Goal: Task Accomplishment & Management: Manage account settings

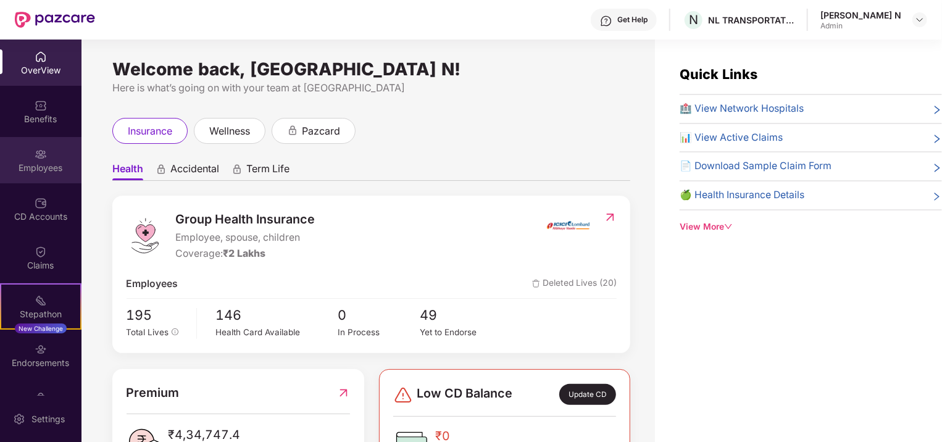
click at [38, 164] on div "Employees" at bounding box center [40, 168] width 81 height 12
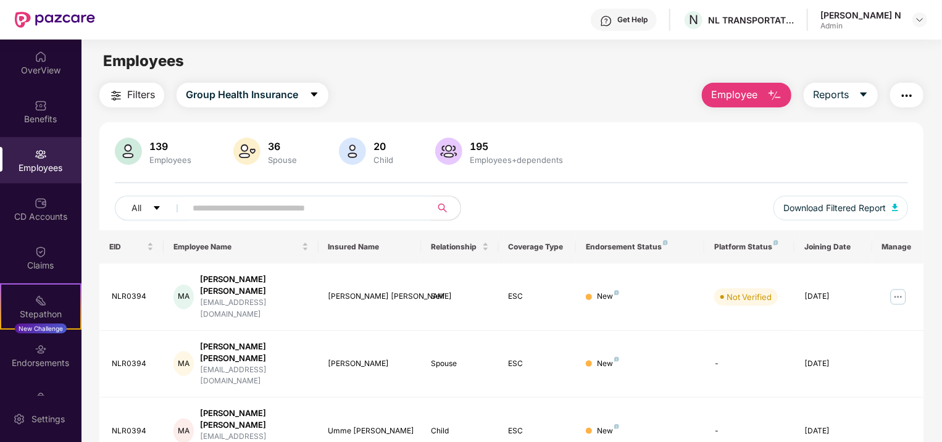
click at [309, 206] on input "text" at bounding box center [304, 208] width 222 height 19
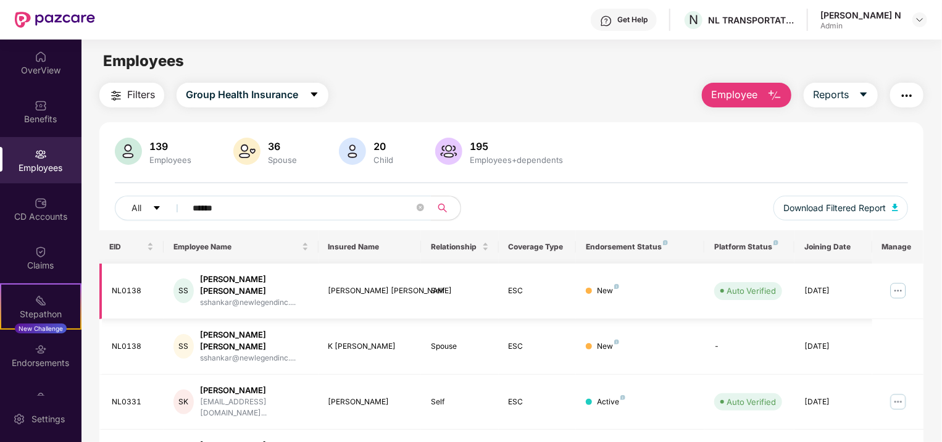
type input "******"
click at [893, 282] on img at bounding box center [898, 291] width 20 height 20
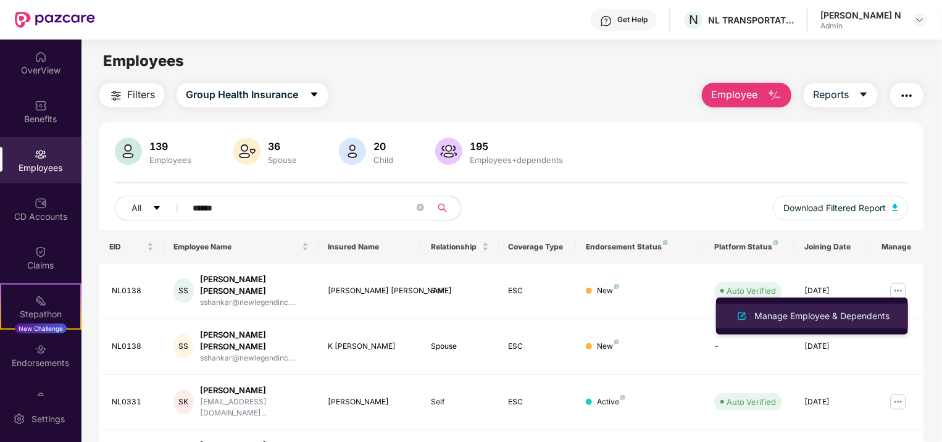
click at [852, 313] on div "Manage Employee & Dependents" at bounding box center [822, 316] width 140 height 14
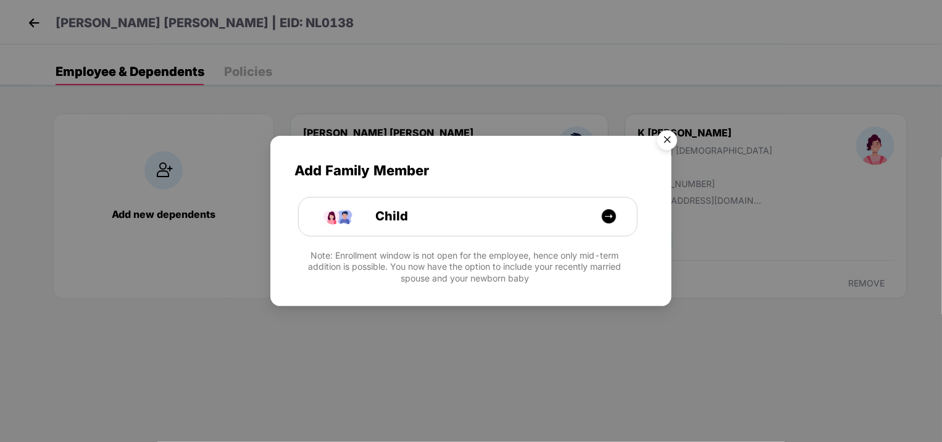
click at [666, 133] on img "Close" at bounding box center [667, 142] width 35 height 35
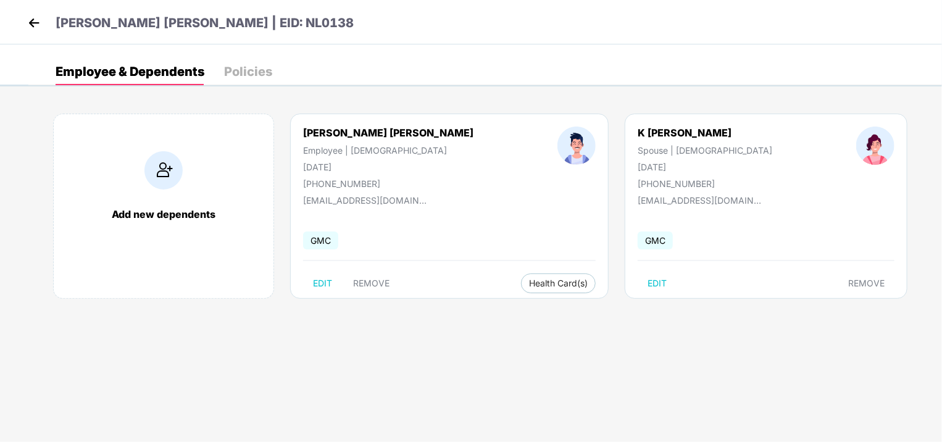
click at [38, 21] on img at bounding box center [34, 23] width 19 height 19
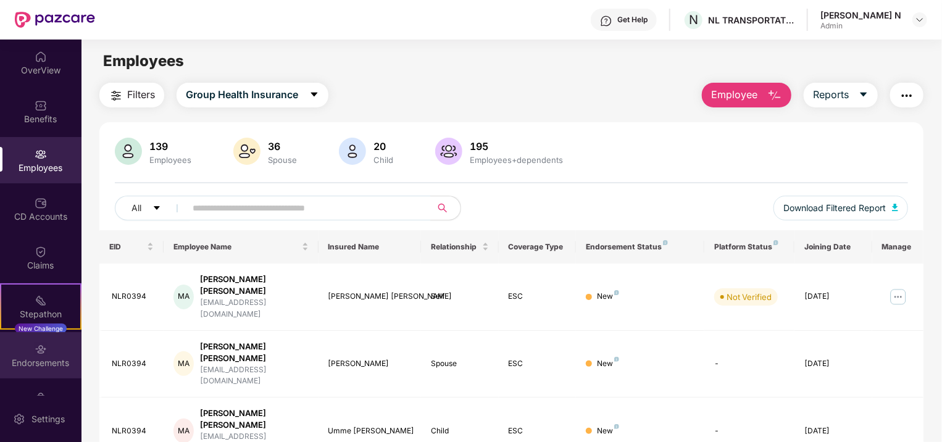
scroll to position [34, 0]
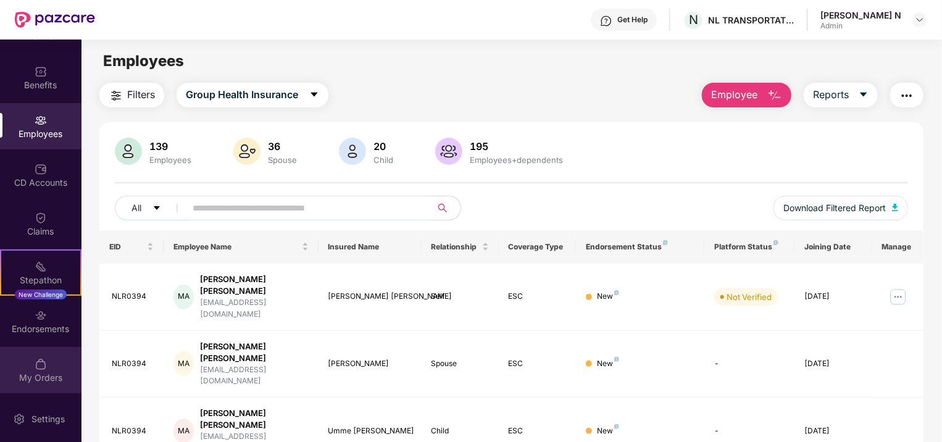
click at [40, 370] on div "My Orders" at bounding box center [40, 370] width 81 height 46
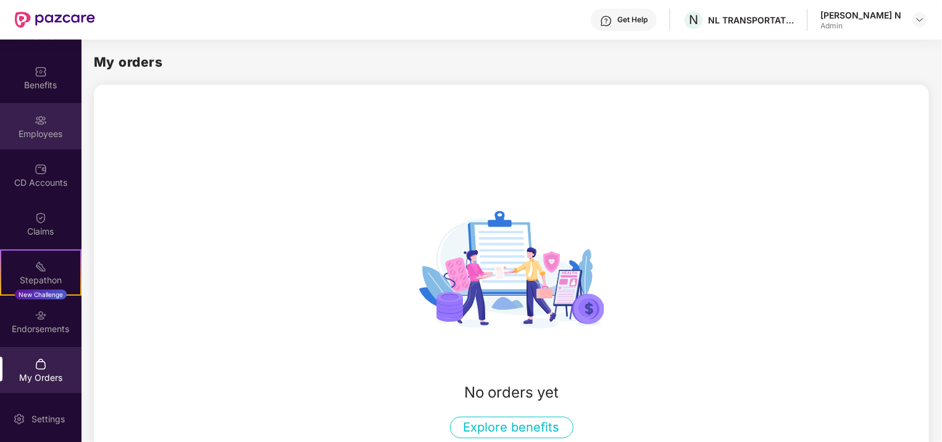
click at [40, 132] on div "Employees" at bounding box center [40, 134] width 81 height 12
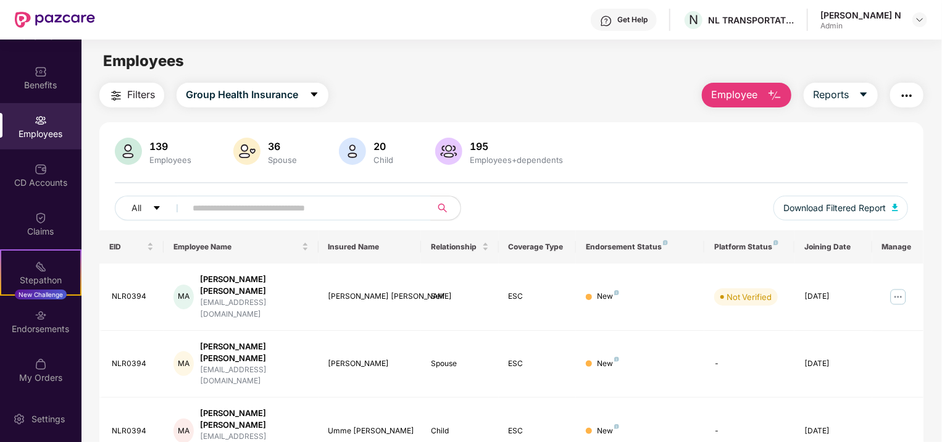
click at [41, 132] on div "Employees" at bounding box center [40, 134] width 81 height 12
click at [44, 128] on div "Employees" at bounding box center [40, 134] width 81 height 12
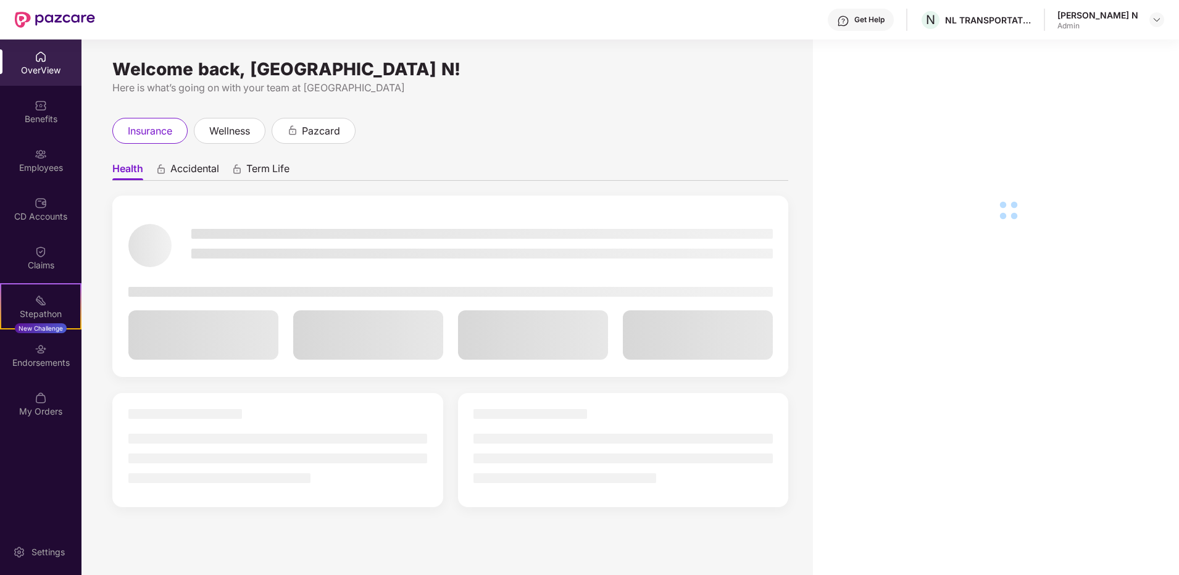
click at [51, 165] on div "Employees" at bounding box center [40, 168] width 81 height 12
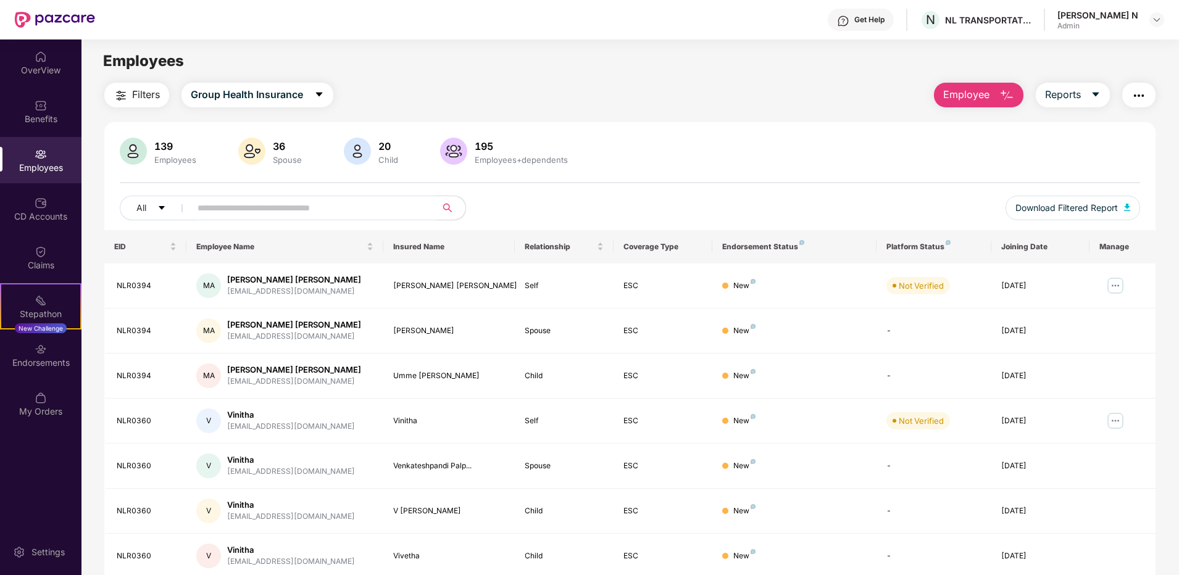
click at [286, 209] on input "text" at bounding box center [309, 208] width 222 height 19
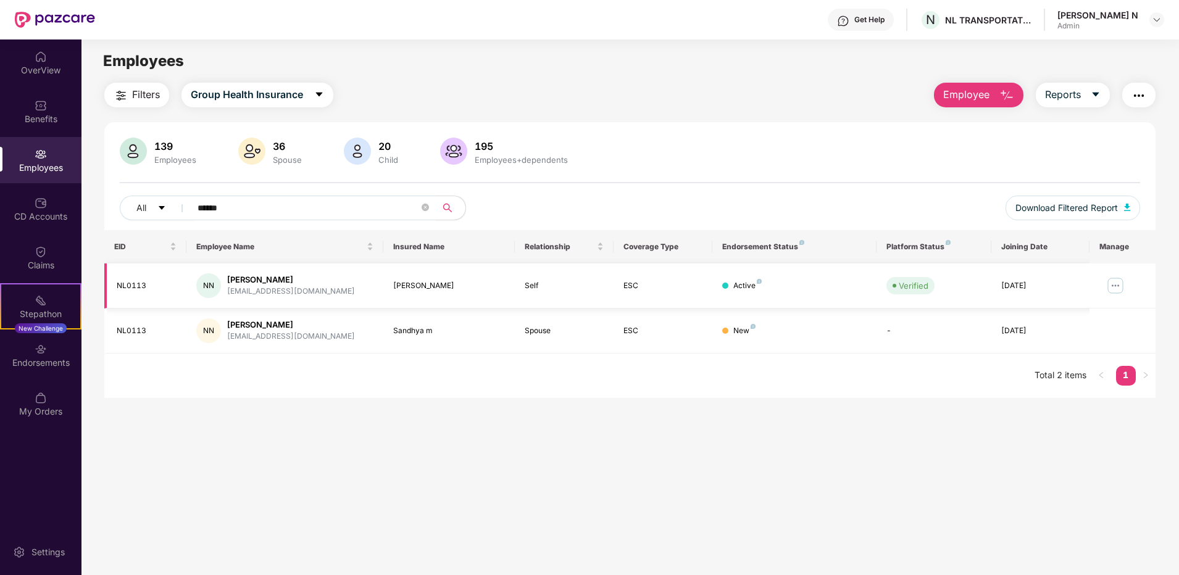
type input "******"
click at [1117, 285] on img at bounding box center [1116, 286] width 20 height 20
click at [690, 93] on div "Filters Group Health Insurance Employee Reports" at bounding box center [629, 95] width 1051 height 25
click at [44, 161] on div "Employees" at bounding box center [40, 160] width 81 height 46
click at [42, 64] on div "OverView" at bounding box center [40, 70] width 81 height 12
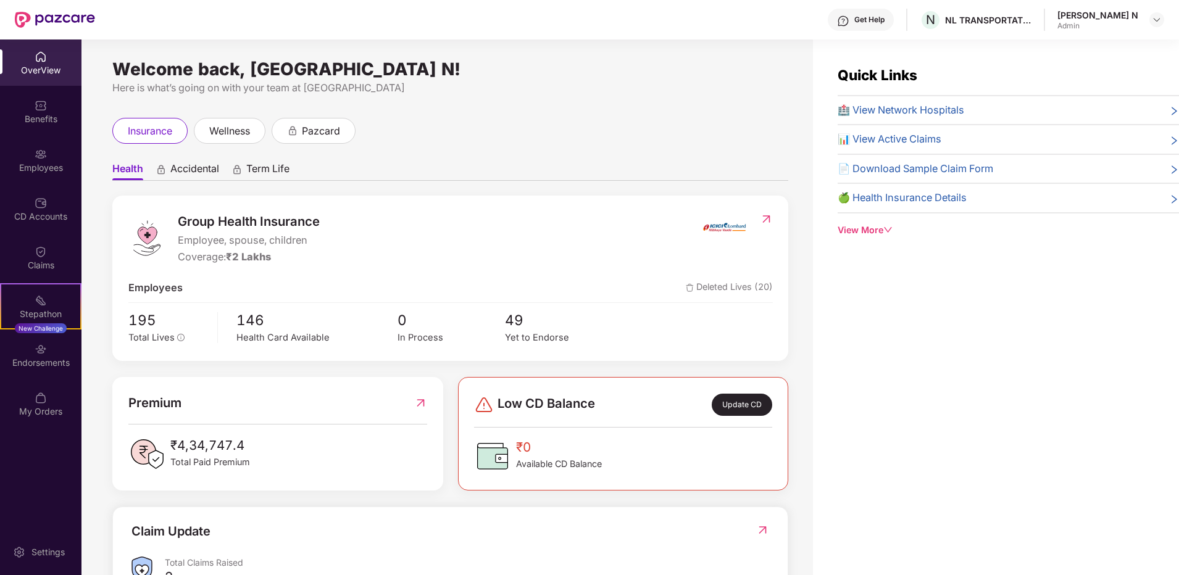
click at [986, 323] on div "Quick Links 🏥 View Network Hospitals 📊 View Active Claims 📄 Download Sample Cla…" at bounding box center [996, 327] width 366 height 575
click at [43, 157] on img at bounding box center [41, 154] width 12 height 12
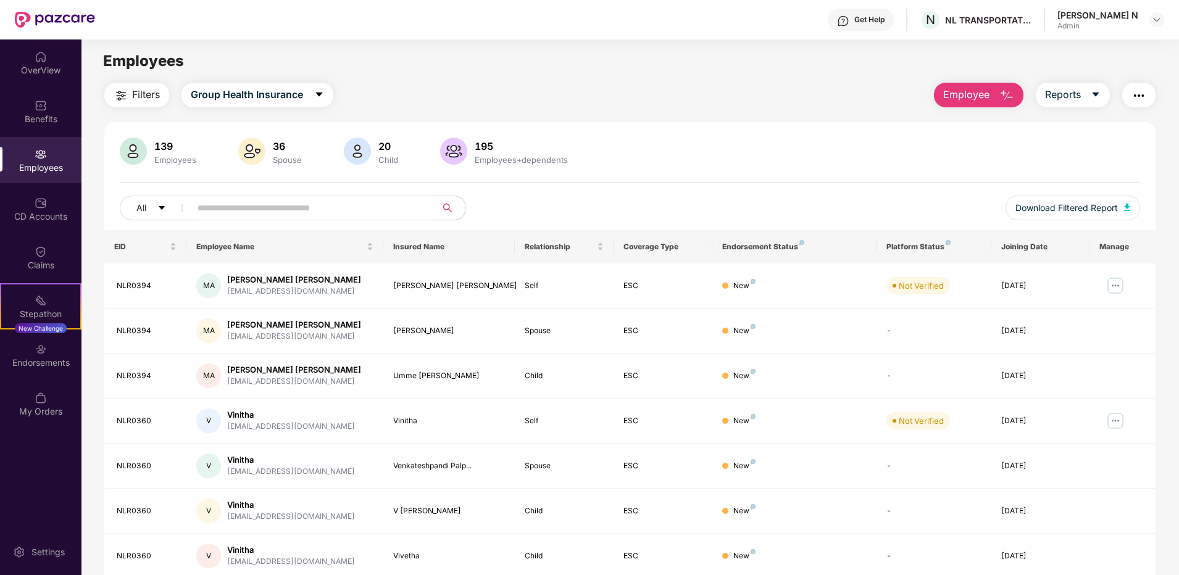
click at [228, 203] on input "text" at bounding box center [309, 208] width 222 height 19
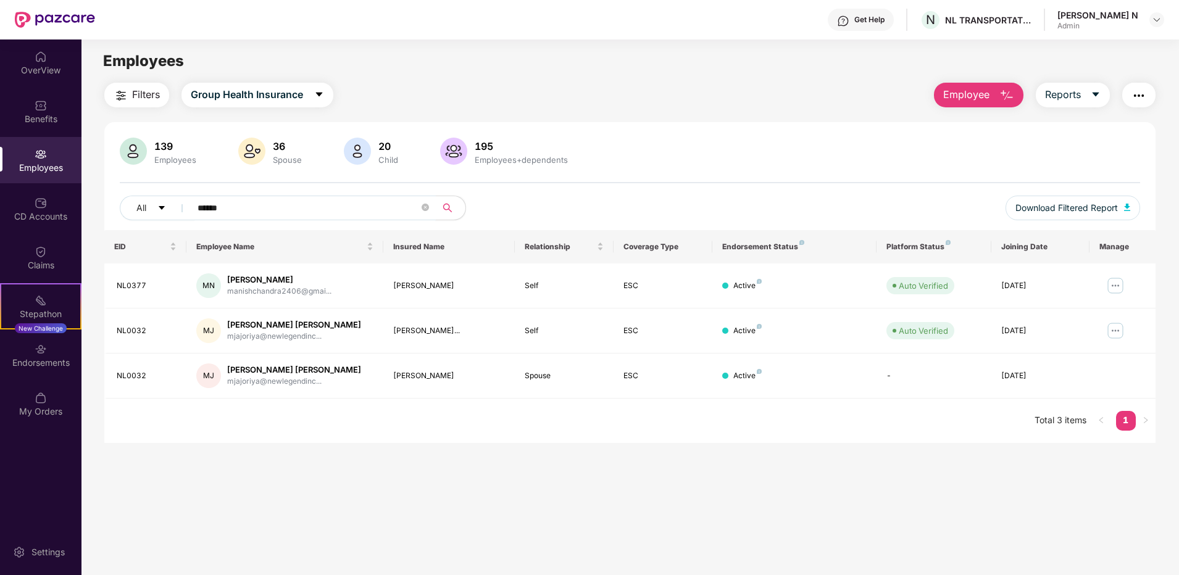
type input "******"
click at [1116, 281] on img at bounding box center [1116, 286] width 20 height 20
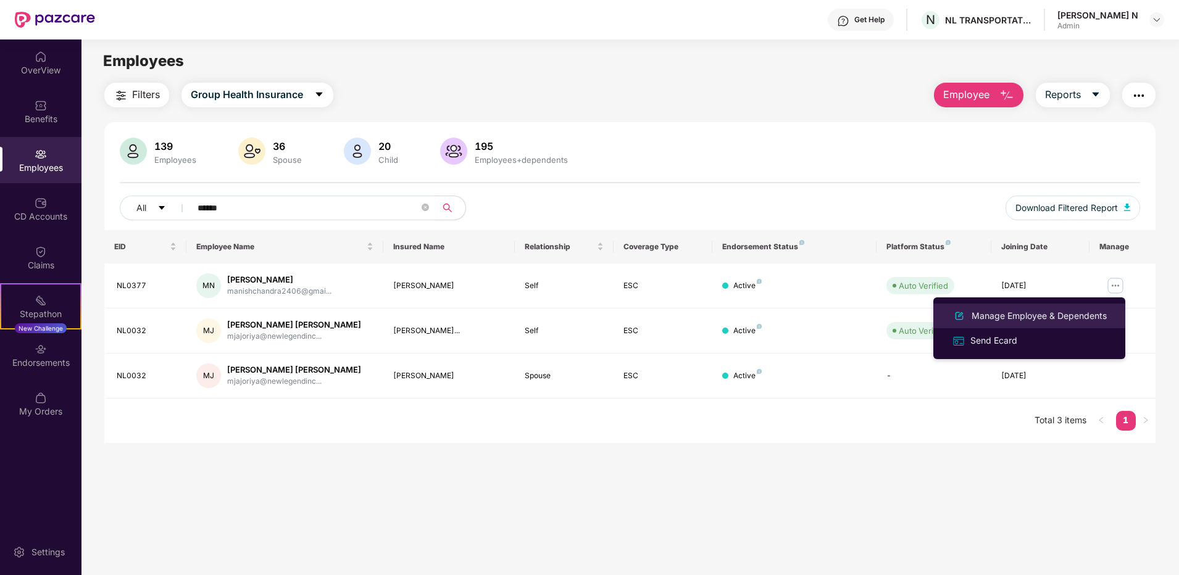
click at [1008, 311] on div "Manage Employee & Dependents" at bounding box center [1039, 316] width 140 height 14
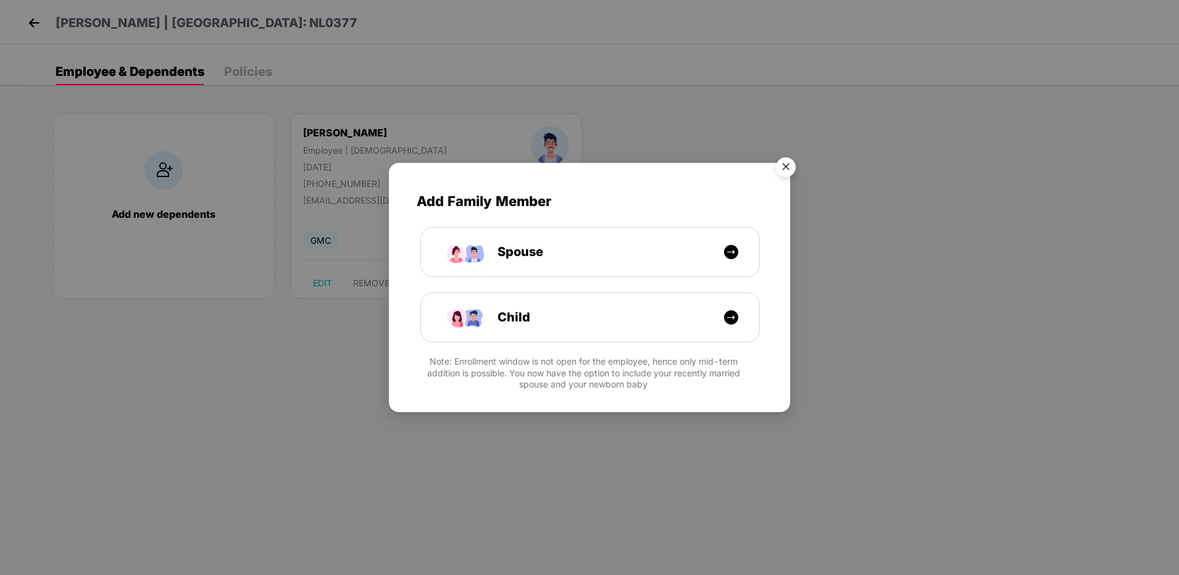
click at [790, 166] on img "Close" at bounding box center [786, 169] width 35 height 35
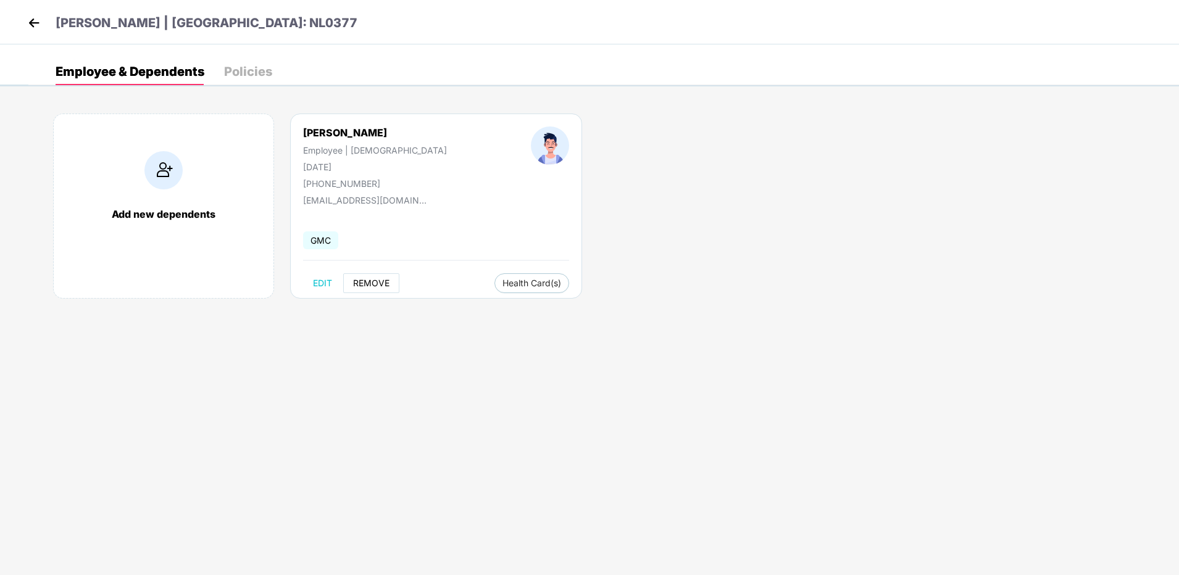
click at [370, 282] on span "REMOVE" at bounding box center [371, 283] width 36 height 10
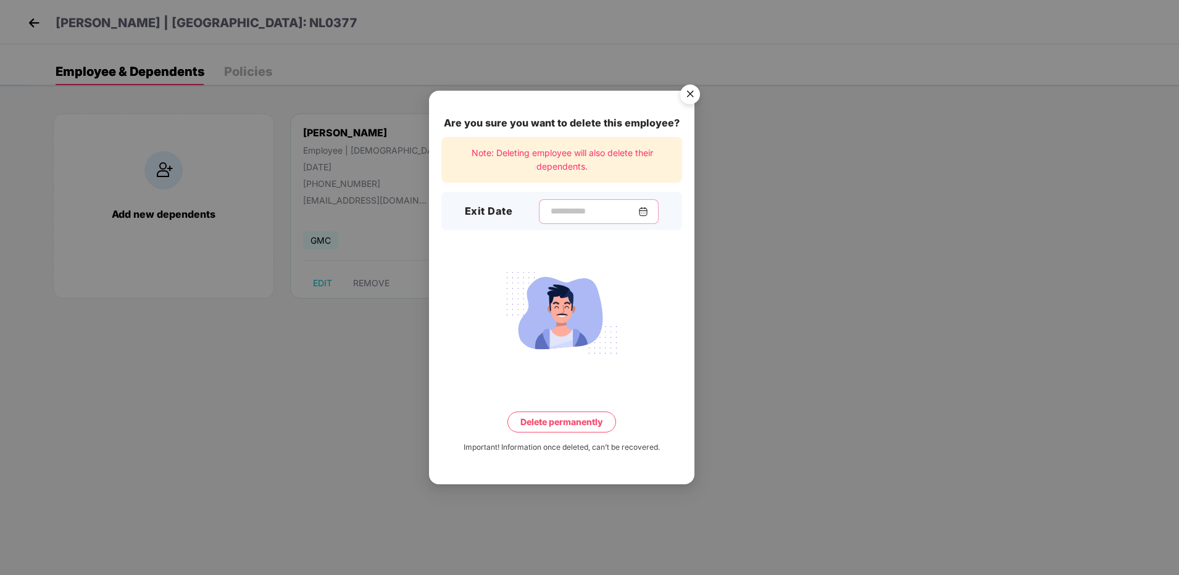
click at [638, 214] on input at bounding box center [593, 211] width 89 height 13
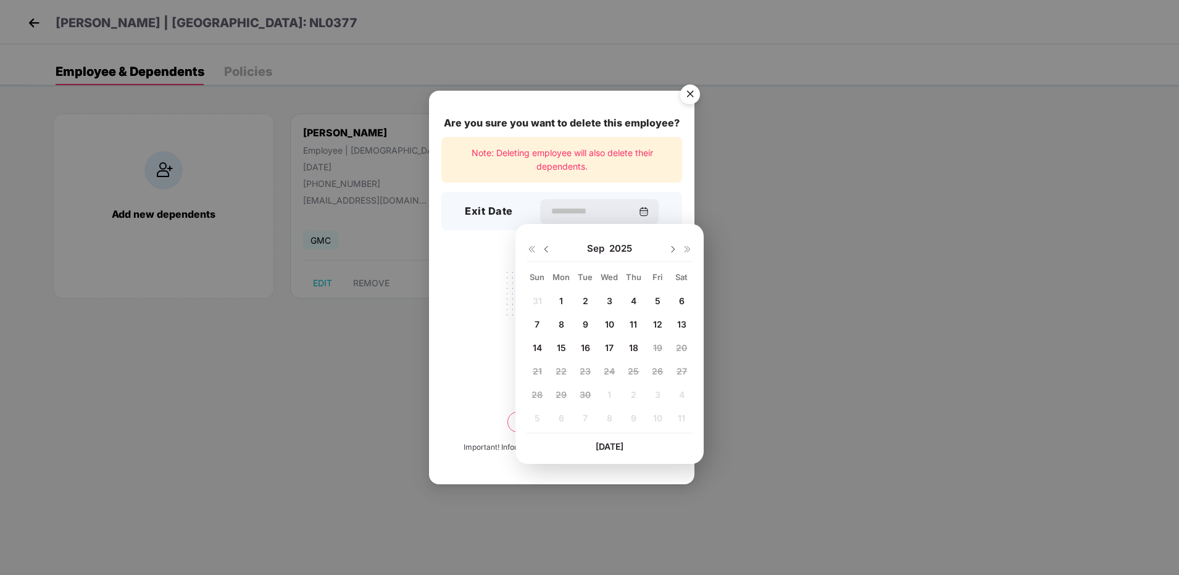
click at [547, 249] on img at bounding box center [546, 249] width 10 height 10
click at [680, 395] on span "30" at bounding box center [681, 395] width 11 height 10
type input "**********"
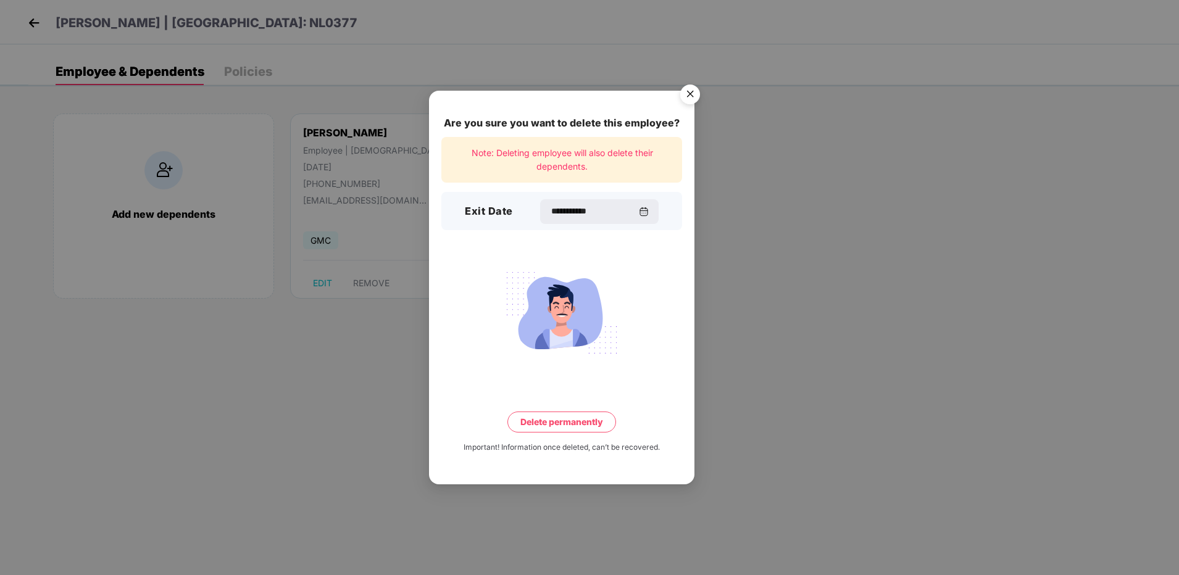
click at [553, 427] on button "Delete permanently" at bounding box center [561, 422] width 109 height 21
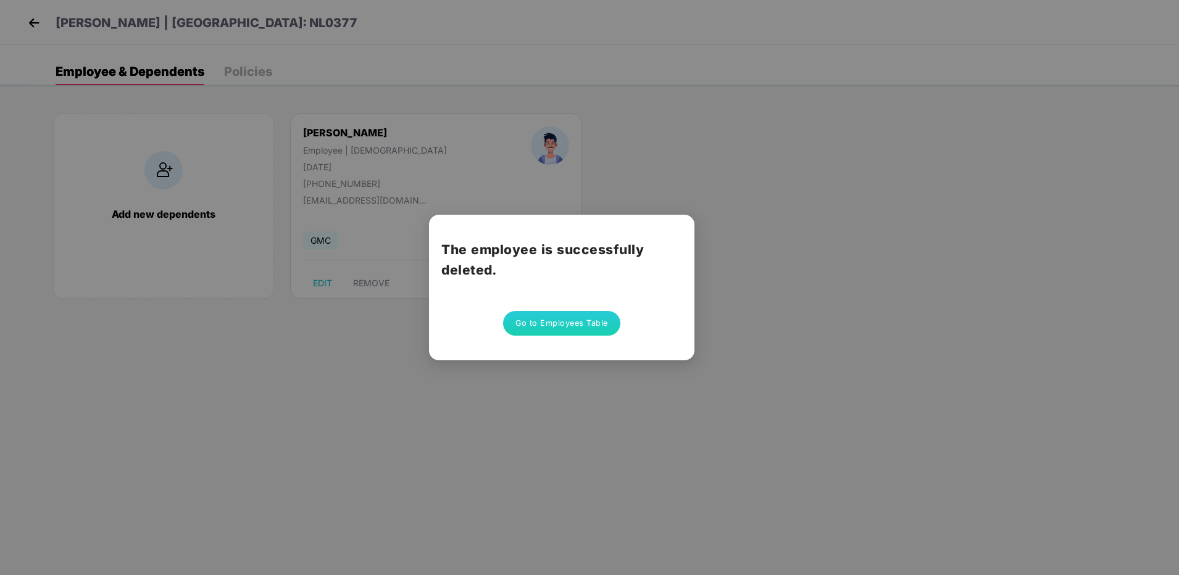
click at [593, 327] on button "Go to Employees Table" at bounding box center [561, 323] width 117 height 25
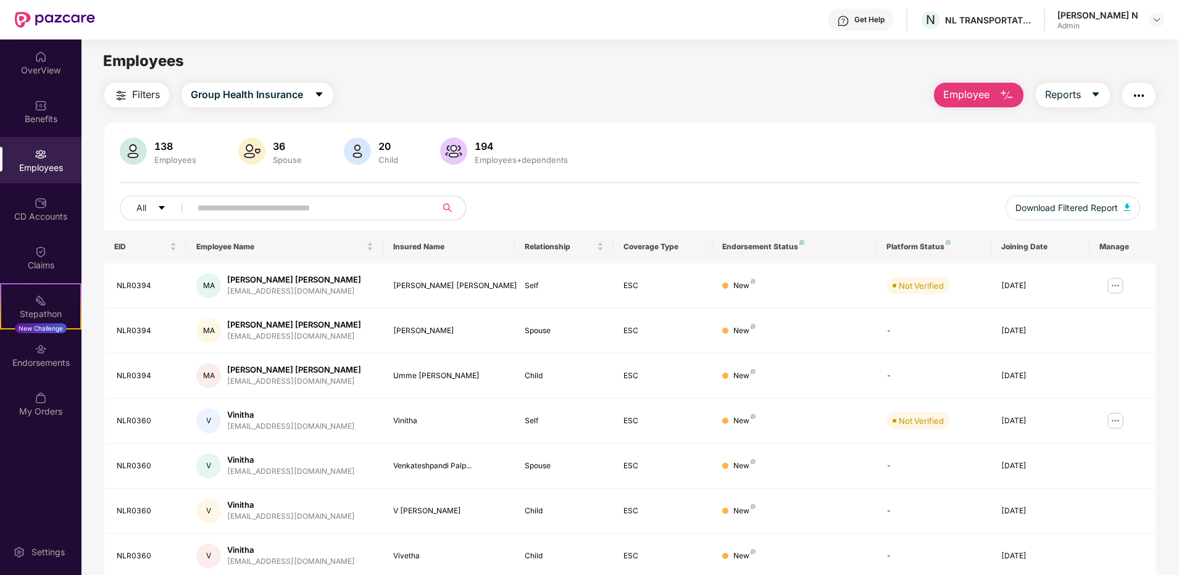
click at [210, 203] on input "text" at bounding box center [309, 208] width 222 height 19
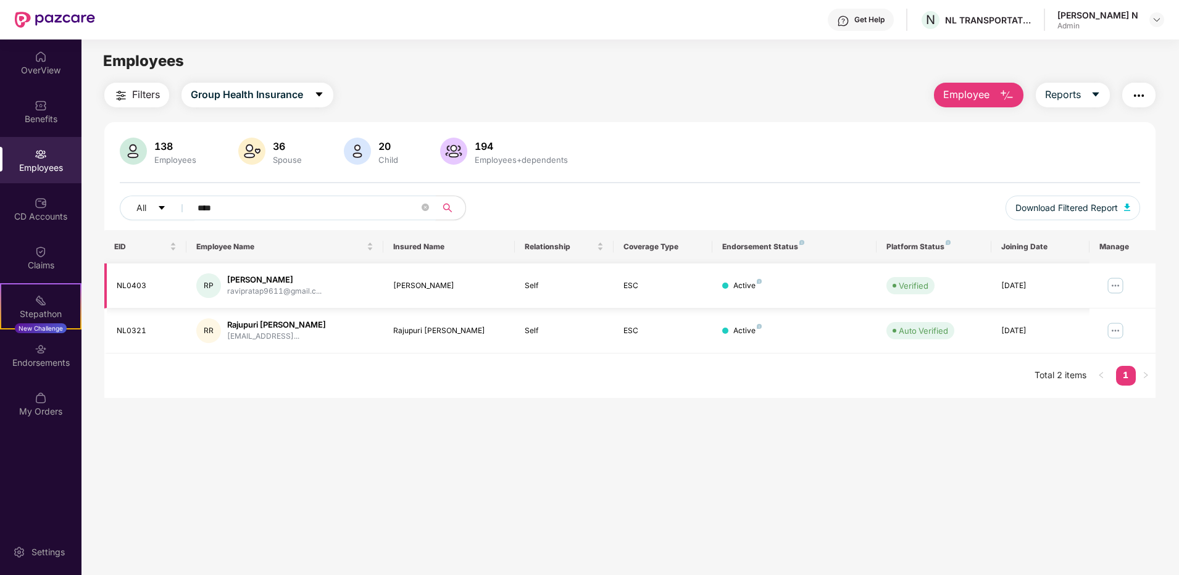
type input "****"
click at [1113, 282] on img at bounding box center [1116, 286] width 20 height 20
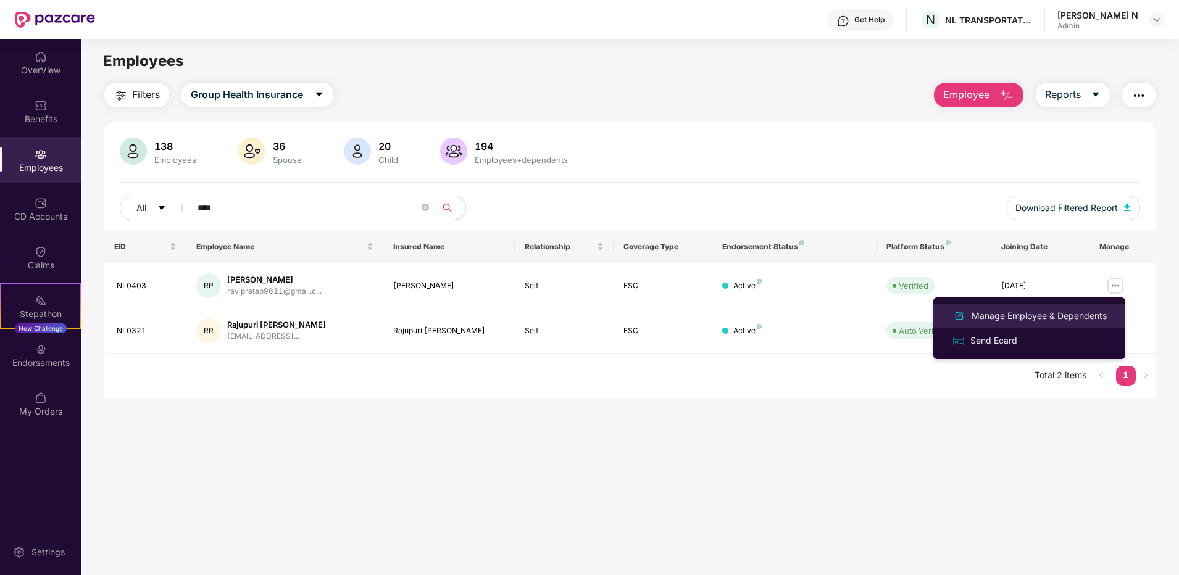
click at [1058, 312] on div "Manage Employee & Dependents" at bounding box center [1039, 316] width 140 height 14
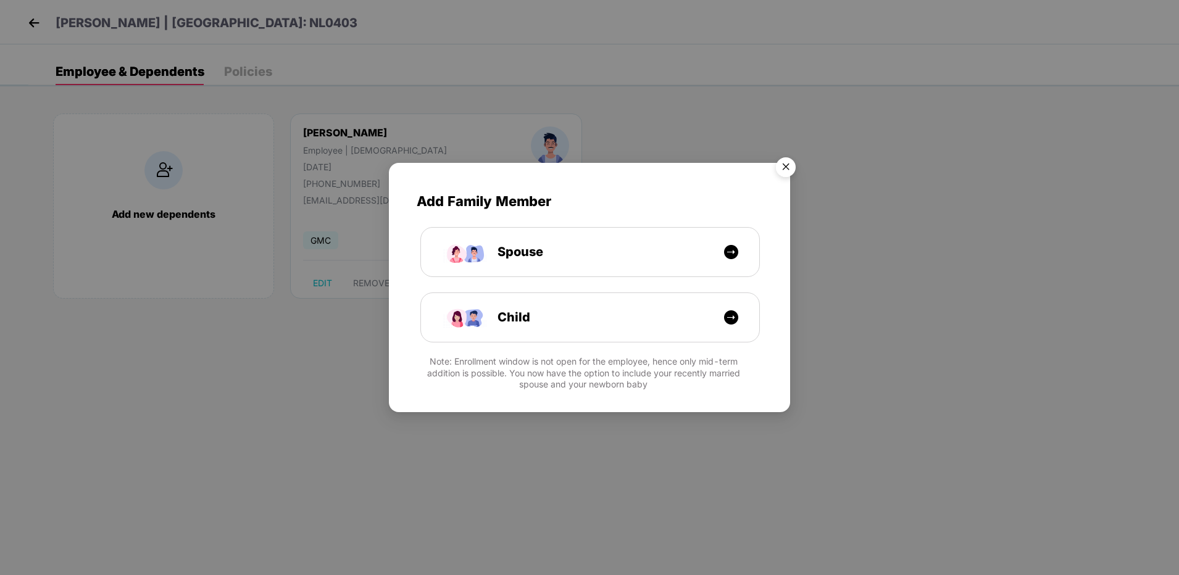
click at [785, 172] on img "Close" at bounding box center [786, 169] width 35 height 35
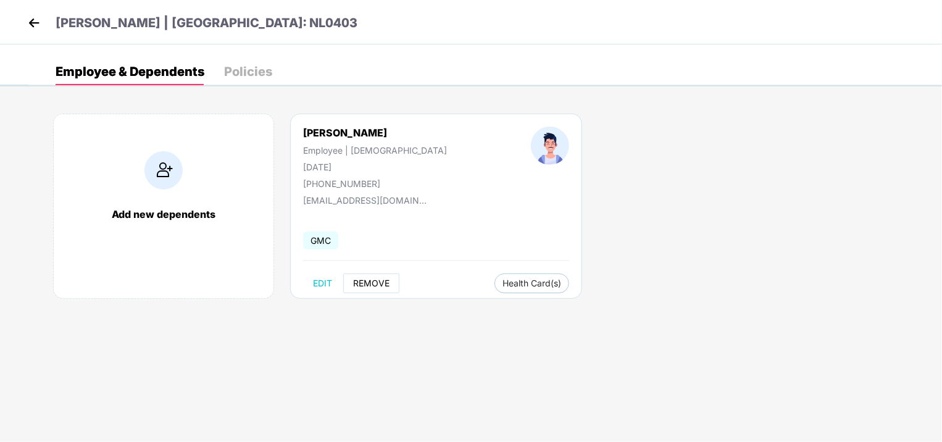
click at [366, 284] on span "REMOVE" at bounding box center [371, 283] width 36 height 10
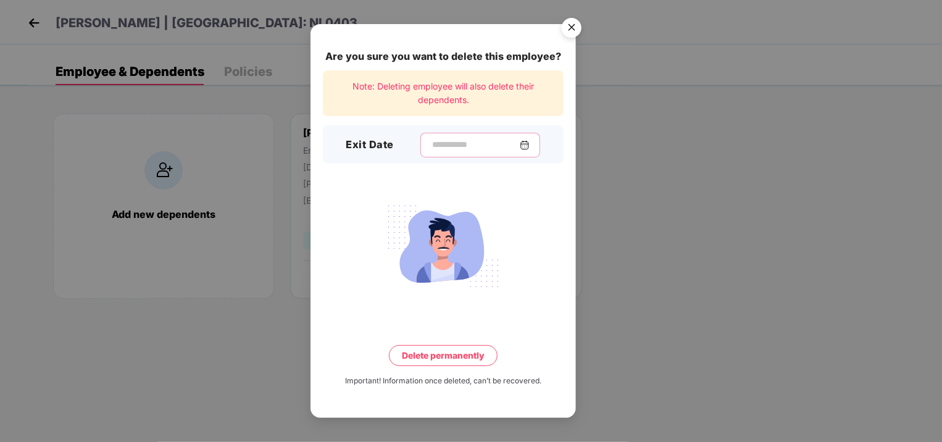
click at [520, 146] on input at bounding box center [475, 144] width 89 height 13
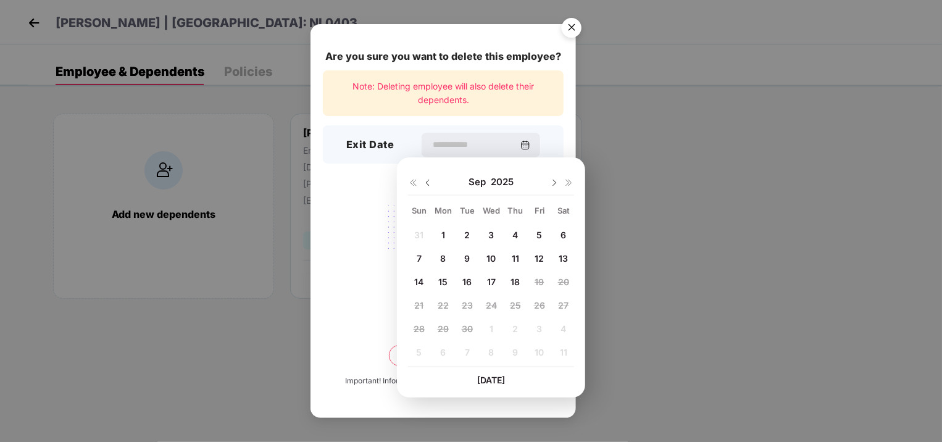
click at [464, 261] on span "9" at bounding box center [467, 258] width 6 height 10
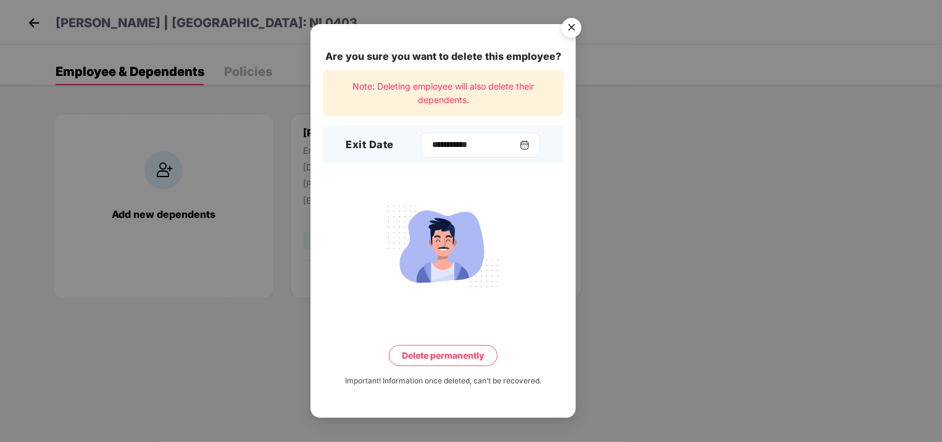
click at [530, 144] on img at bounding box center [525, 145] width 10 height 10
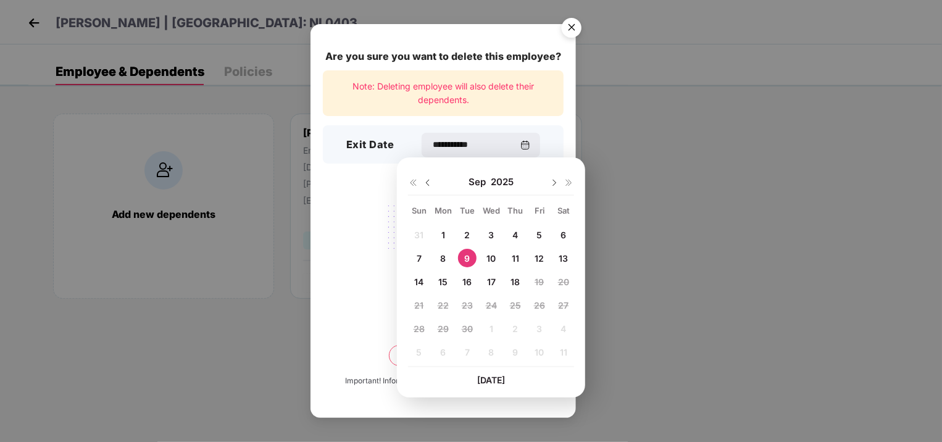
click at [492, 259] on span "10" at bounding box center [490, 258] width 9 height 10
type input "**********"
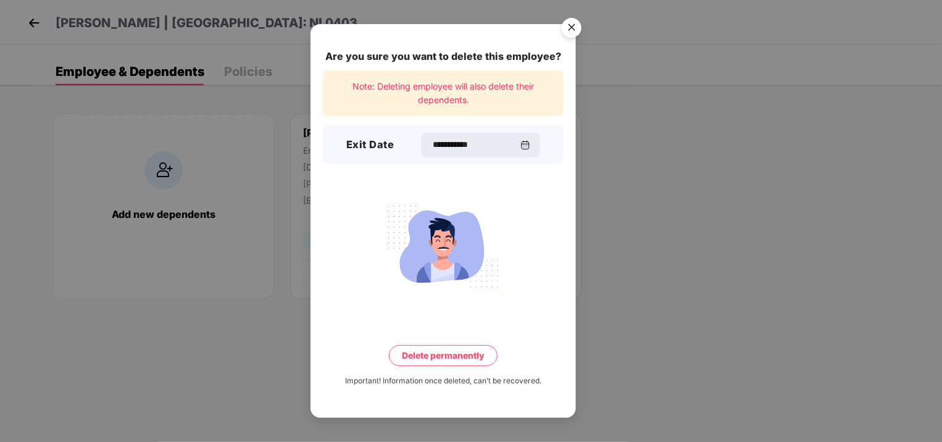
click at [445, 361] on button "Delete permanently" at bounding box center [443, 355] width 109 height 21
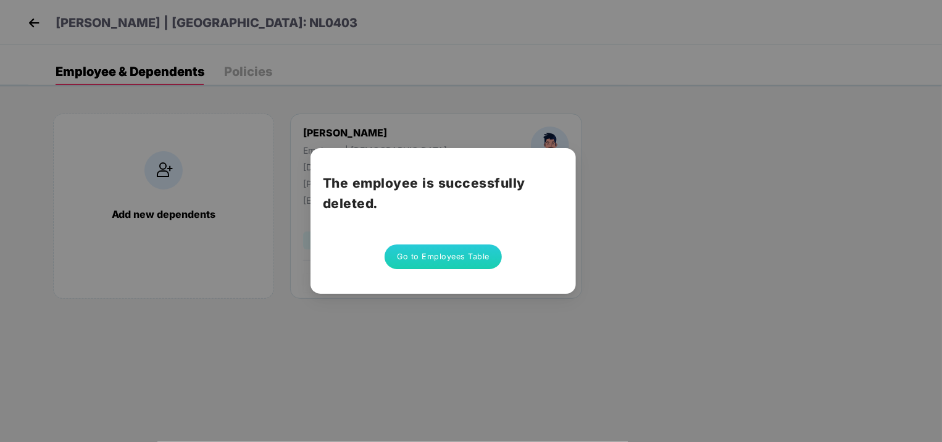
click at [469, 253] on button "Go to Employees Table" at bounding box center [443, 256] width 117 height 25
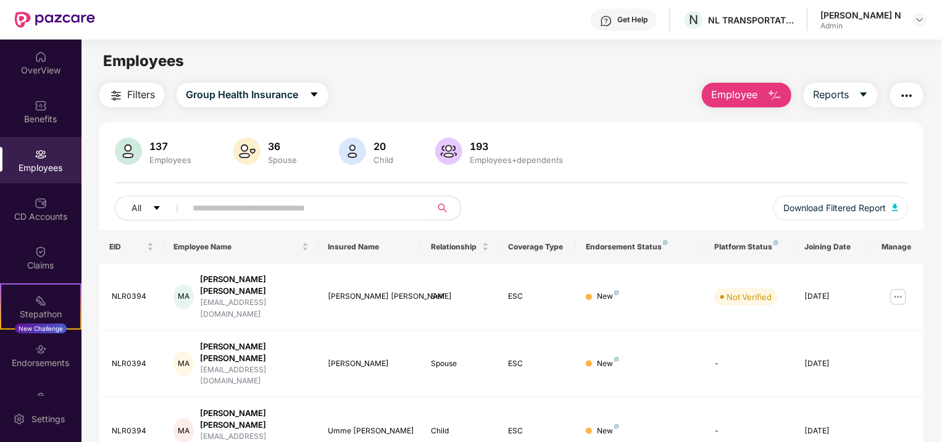
click at [83, 21] on img at bounding box center [55, 20] width 80 height 16
click at [37, 106] on img at bounding box center [41, 105] width 12 height 12
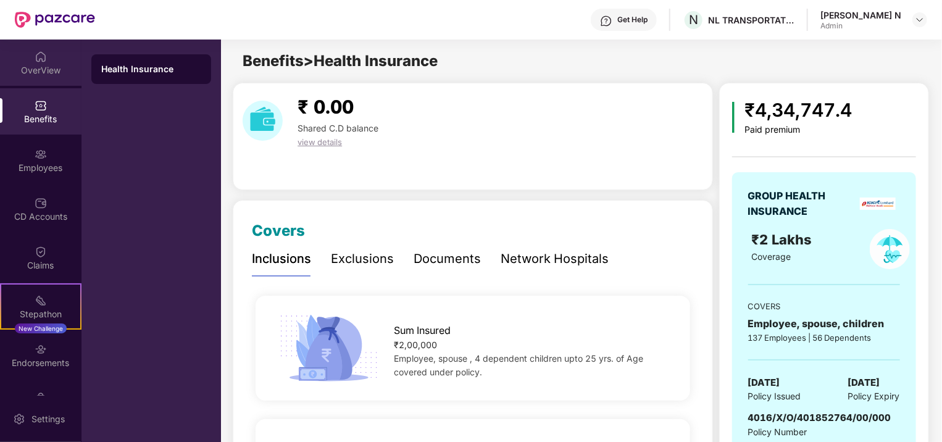
click at [46, 71] on div "OverView" at bounding box center [40, 70] width 81 height 12
